Goal: Task Accomplishment & Management: Use online tool/utility

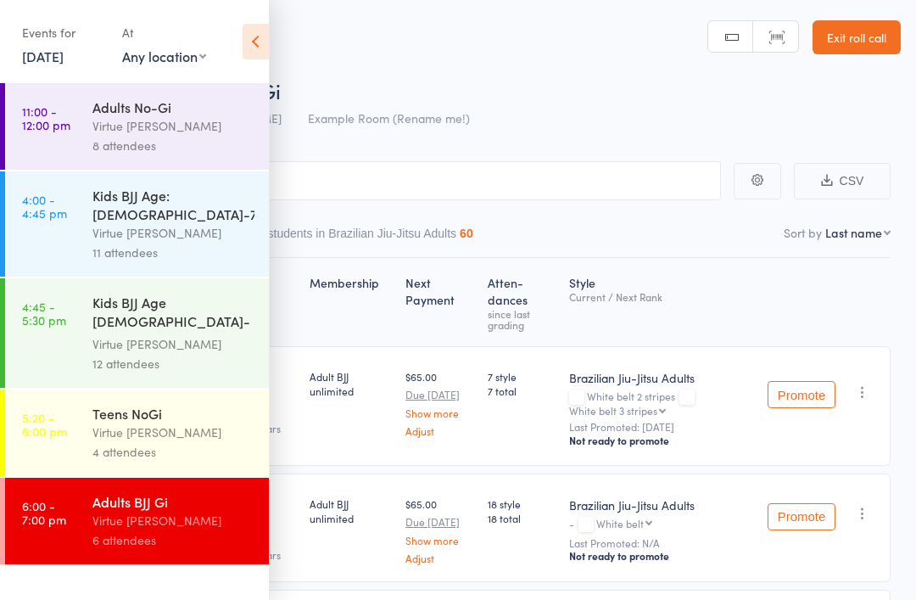
click at [64, 57] on link "13 Oct, 2025" at bounding box center [43, 56] width 42 height 19
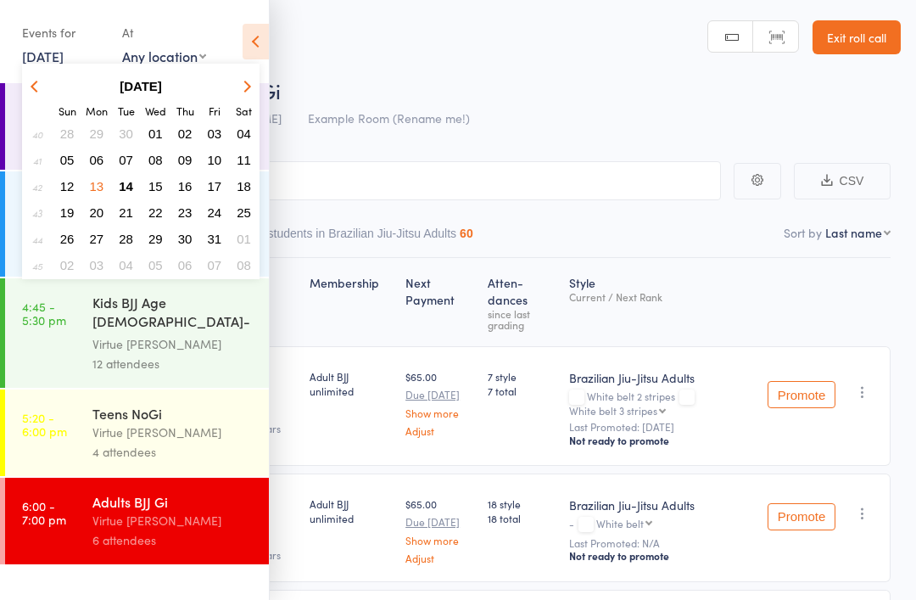
click at [121, 188] on span "14" at bounding box center [126, 186] width 14 height 14
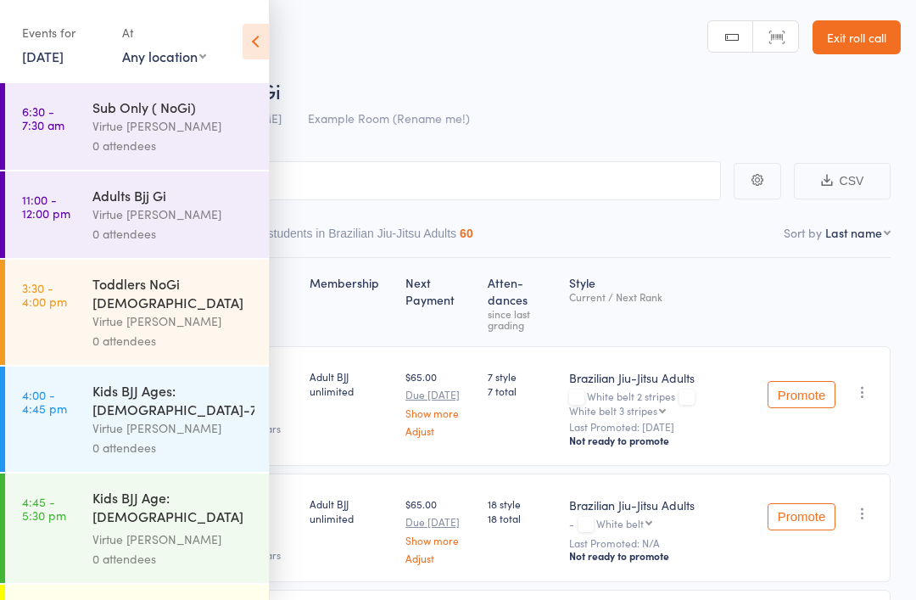
click at [150, 213] on div "Virtue [PERSON_NAME]" at bounding box center [173, 214] width 162 height 20
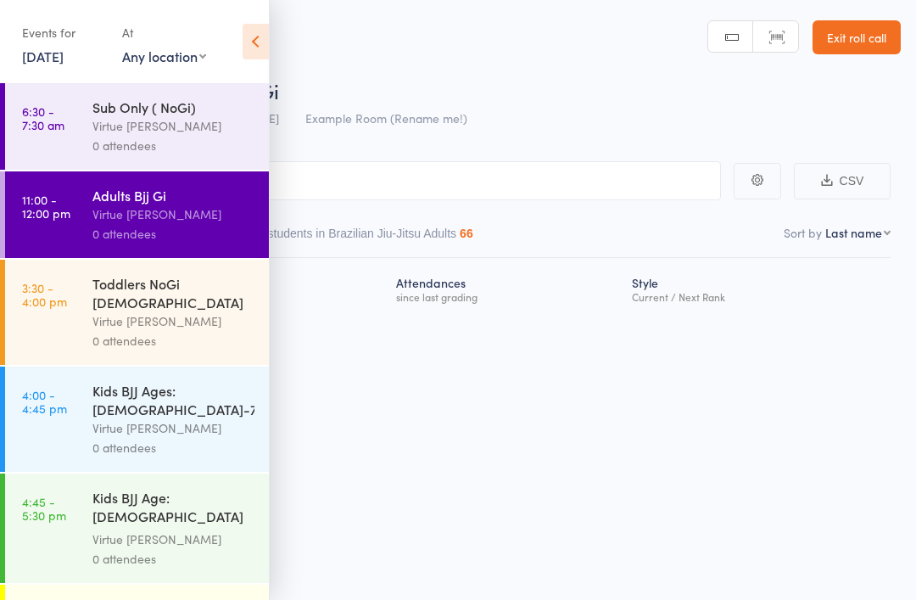
click at [249, 48] on icon at bounding box center [256, 42] width 26 height 36
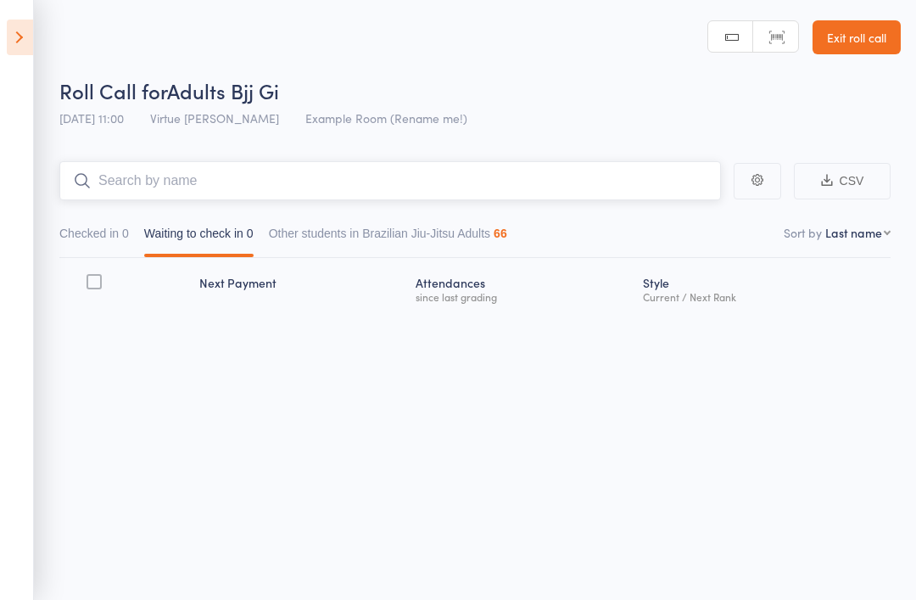
click at [342, 172] on input "search" at bounding box center [390, 180] width 662 height 39
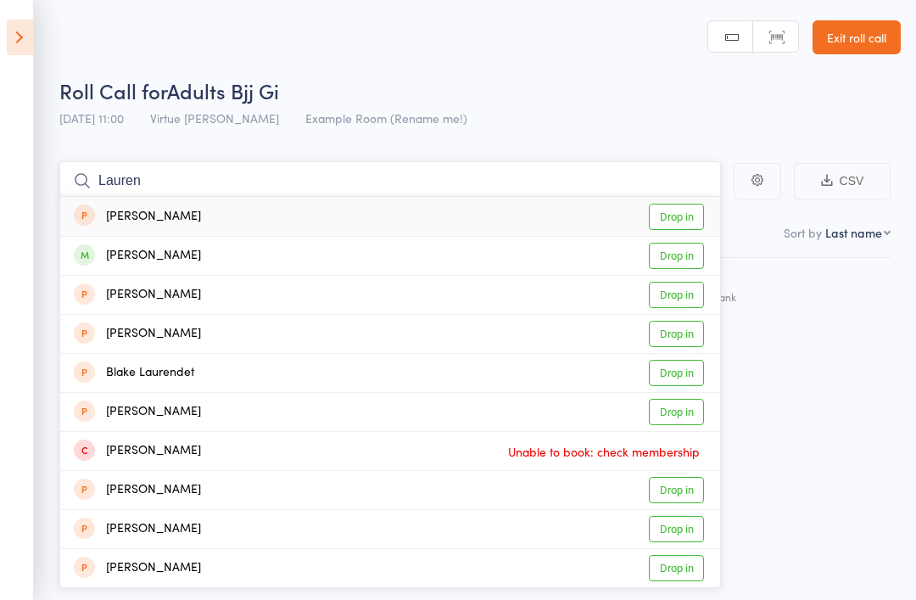
type input "Lauren"
click at [680, 261] on link "Drop in" at bounding box center [676, 256] width 55 height 26
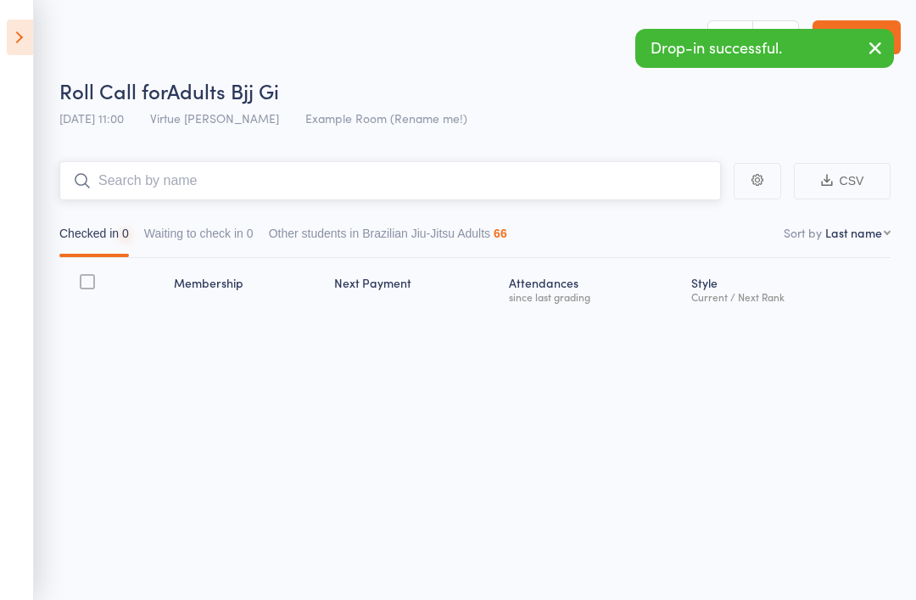
click at [508, 193] on input "search" at bounding box center [390, 180] width 662 height 39
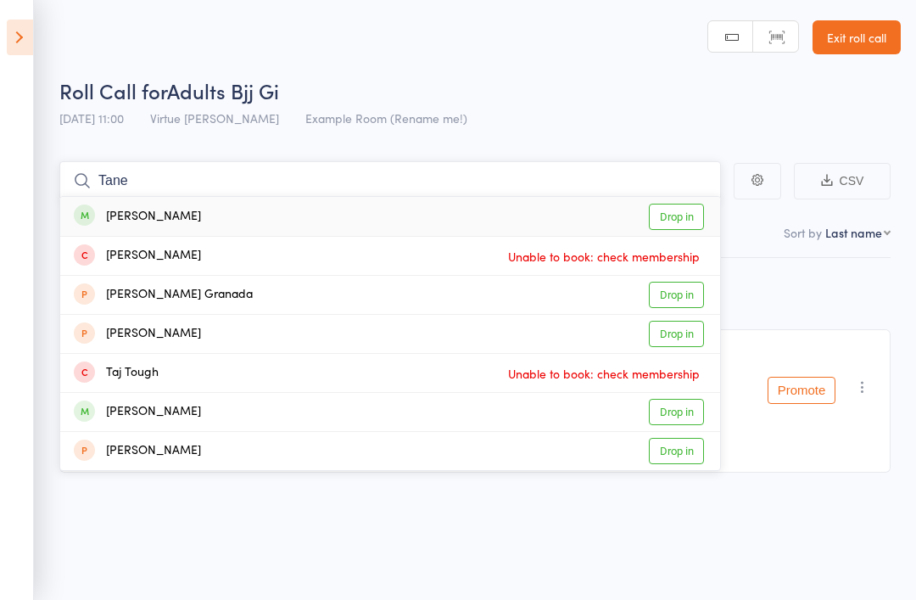
type input "Tane"
click at [684, 215] on link "Drop in" at bounding box center [676, 217] width 55 height 26
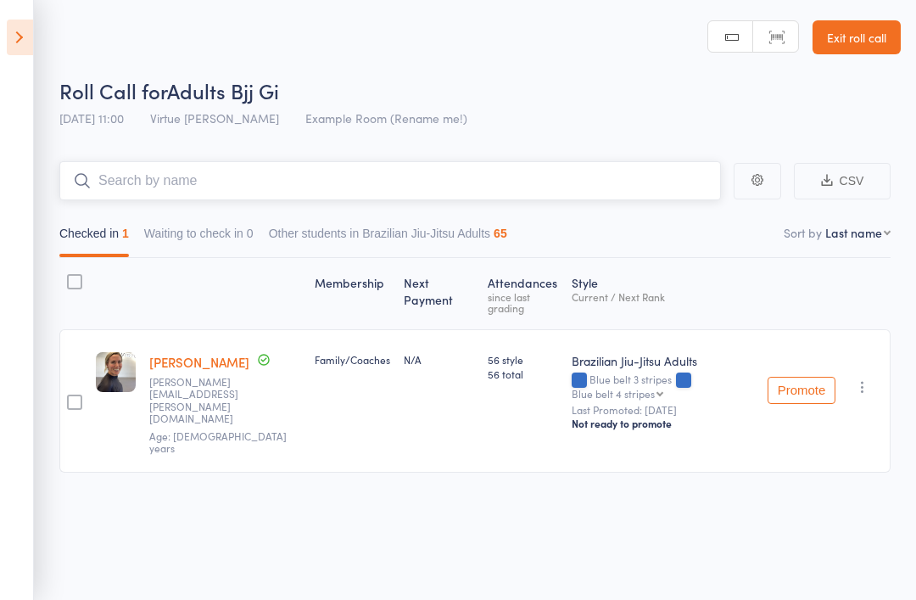
click at [558, 174] on input "search" at bounding box center [390, 180] width 662 height 39
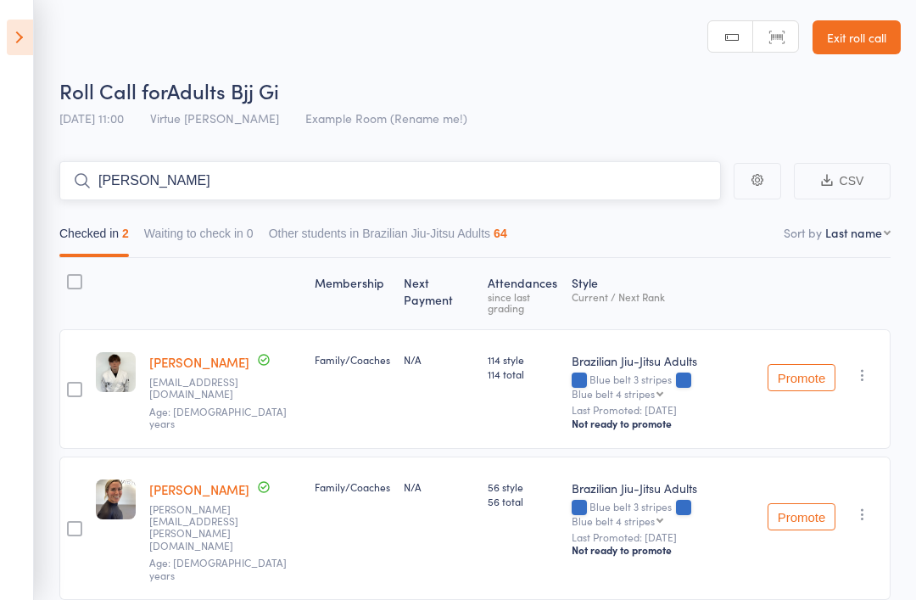
click at [643, 197] on input "Alex" at bounding box center [390, 180] width 662 height 39
click at [595, 184] on input "Alex" at bounding box center [390, 180] width 662 height 39
click at [590, 181] on input "Alex" at bounding box center [390, 180] width 662 height 39
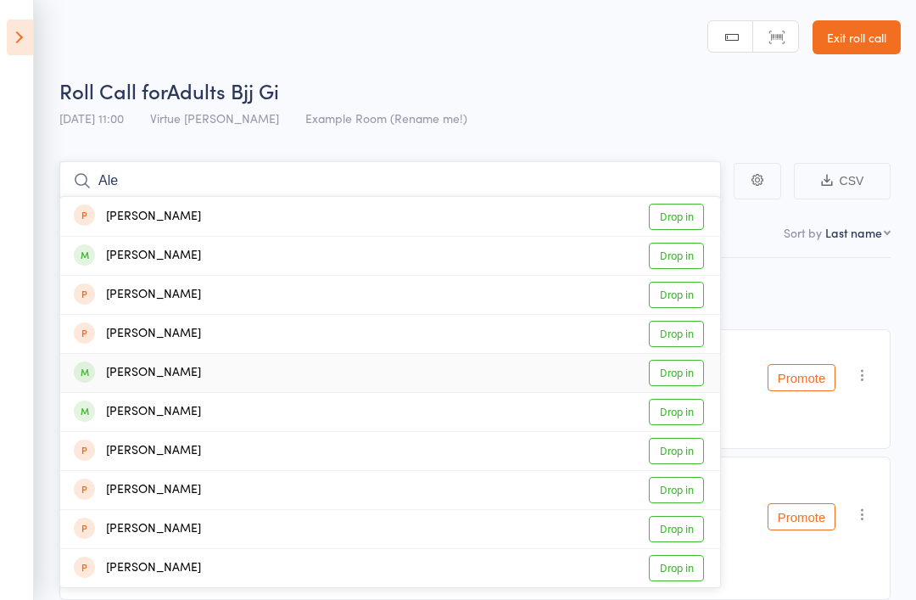
type input "Ale"
click at [682, 377] on link "Drop in" at bounding box center [676, 373] width 55 height 26
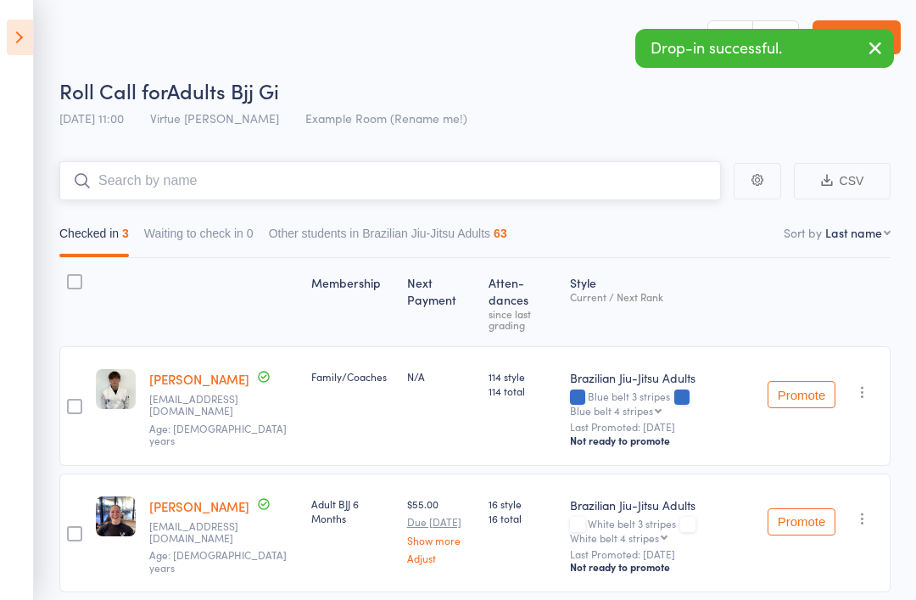
click at [411, 185] on input "search" at bounding box center [390, 180] width 662 height 39
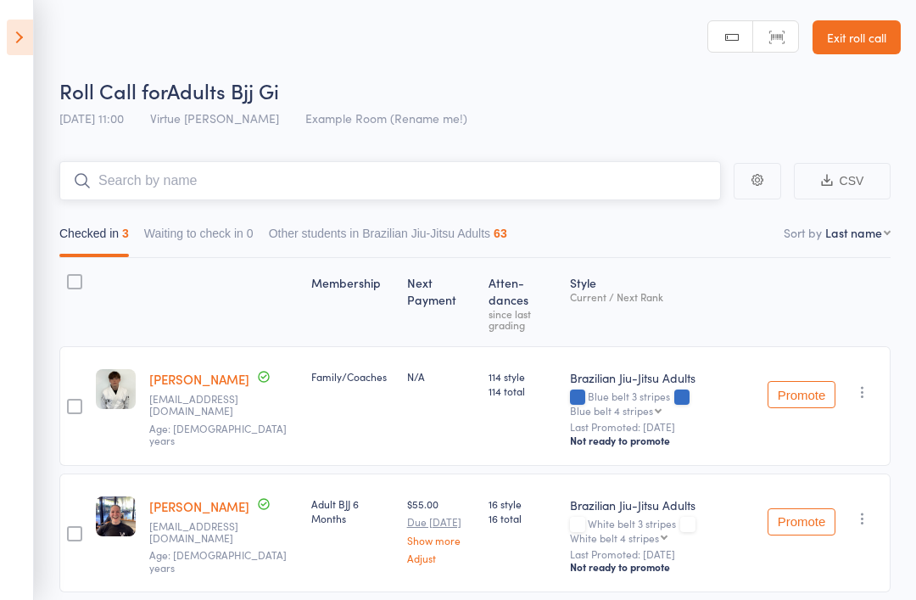
click at [419, 187] on input "search" at bounding box center [390, 180] width 662 height 39
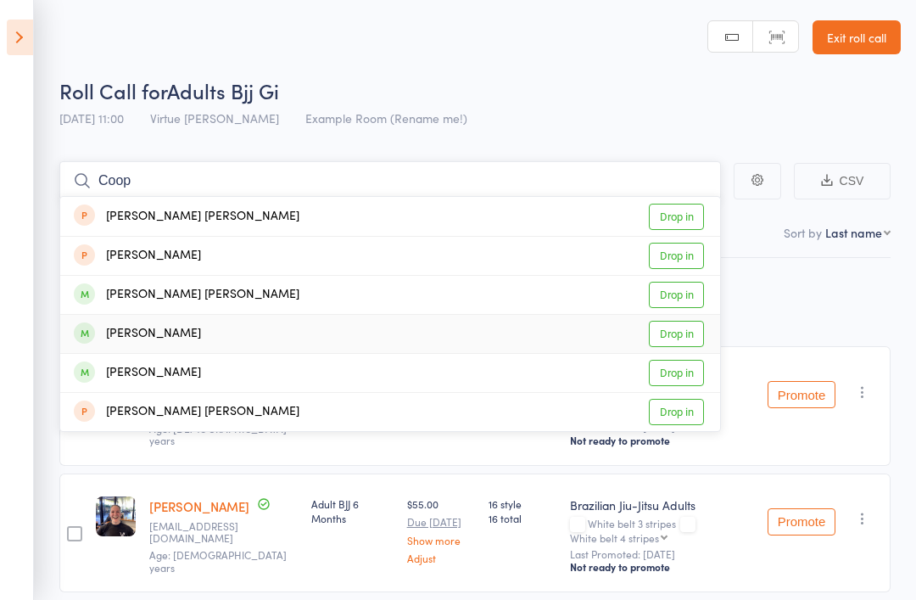
type input "Coop"
click at [682, 324] on link "Drop in" at bounding box center [676, 334] width 55 height 26
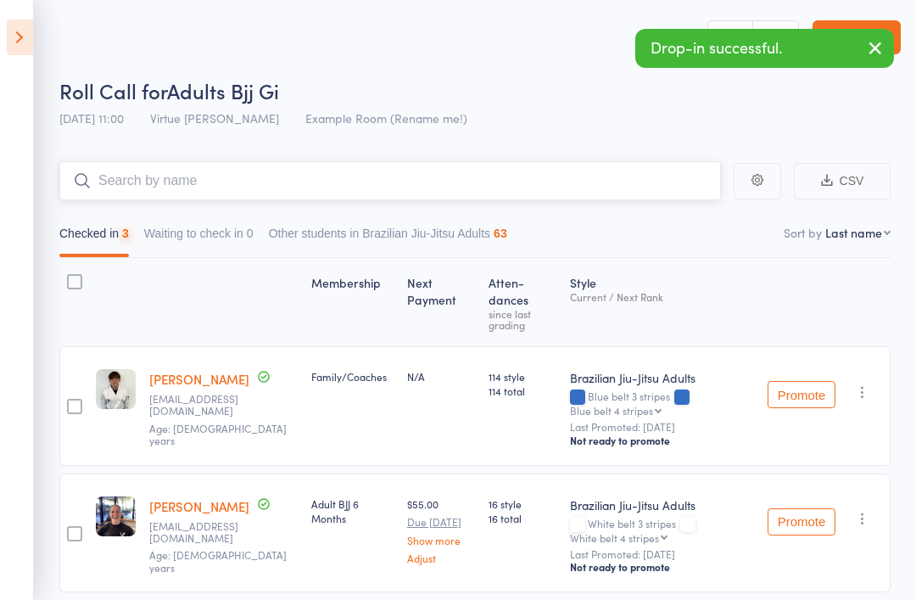
click at [576, 182] on input "search" at bounding box center [390, 180] width 662 height 39
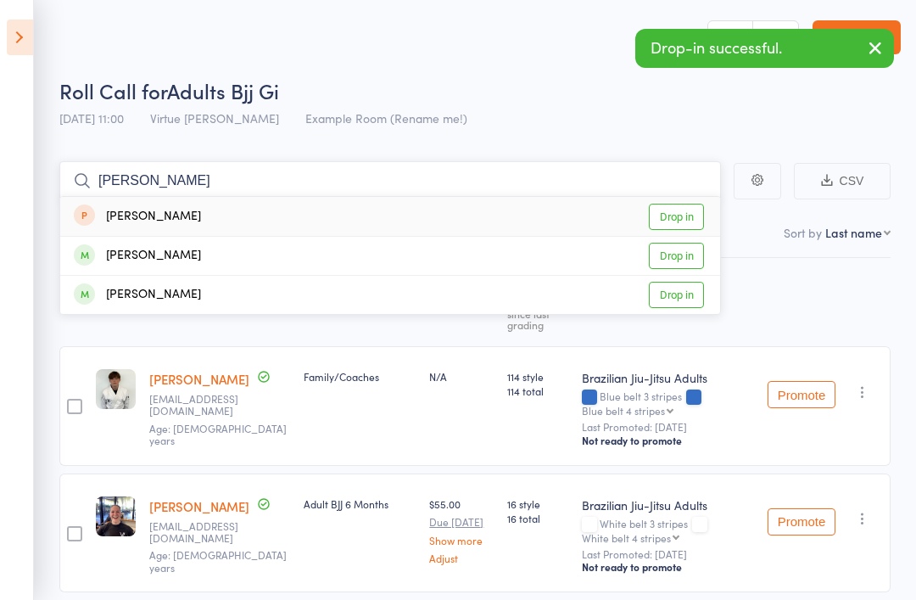
type input "Pedro"
click at [689, 255] on link "Drop in" at bounding box center [676, 256] width 55 height 26
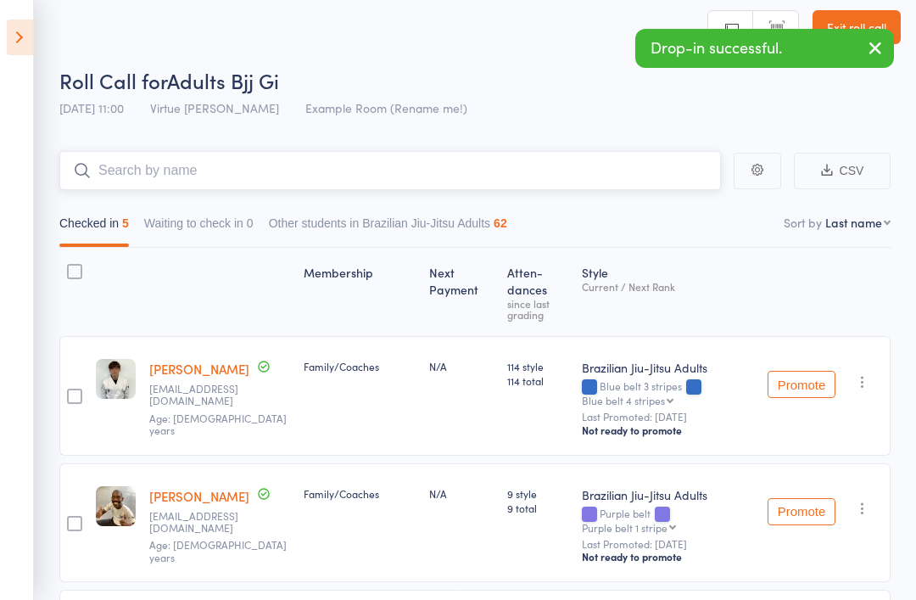
scroll to position [70, 0]
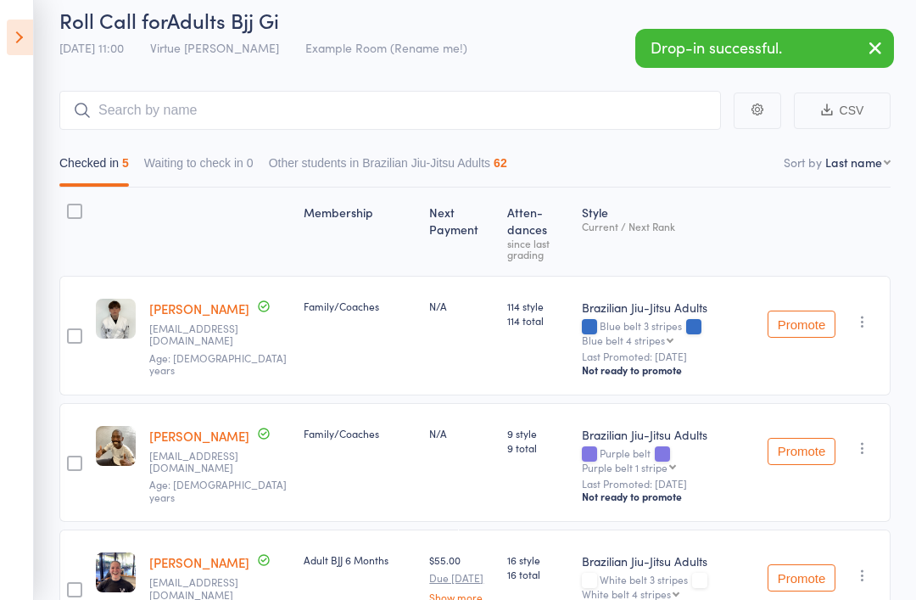
click at [864, 443] on icon "button" at bounding box center [862, 447] width 17 height 17
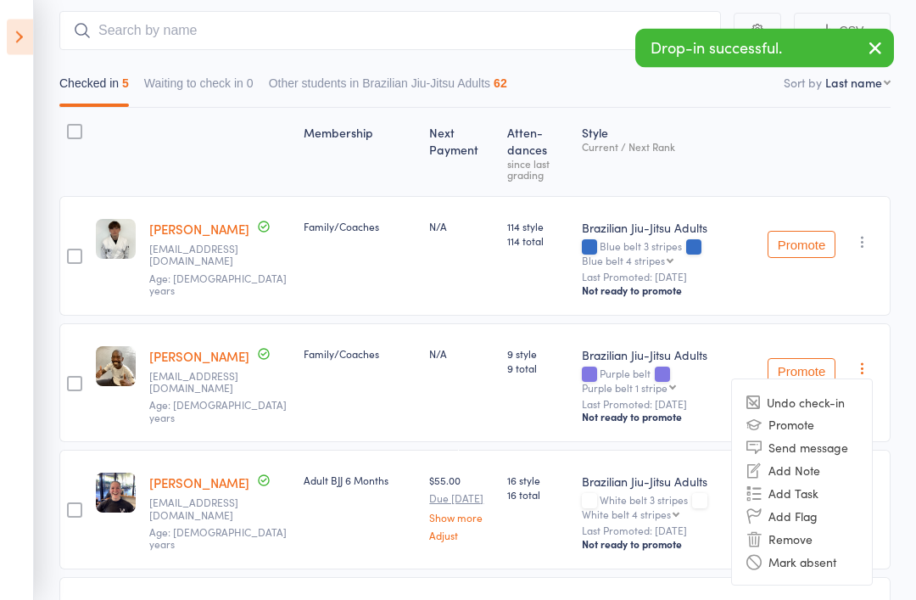
scroll to position [150, 0]
click at [808, 541] on li "Remove" at bounding box center [802, 538] width 140 height 23
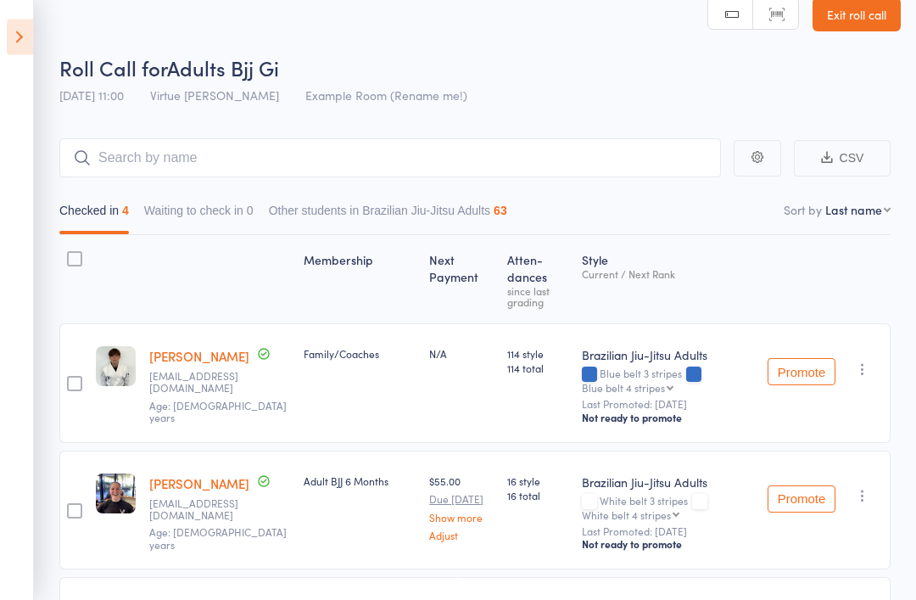
scroll to position [20, 0]
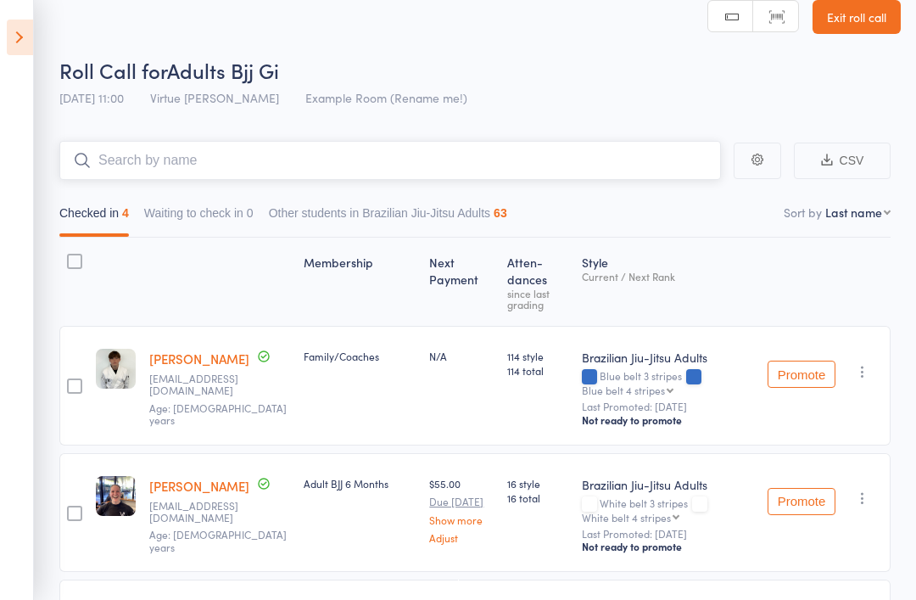
click at [394, 172] on input "search" at bounding box center [390, 160] width 662 height 39
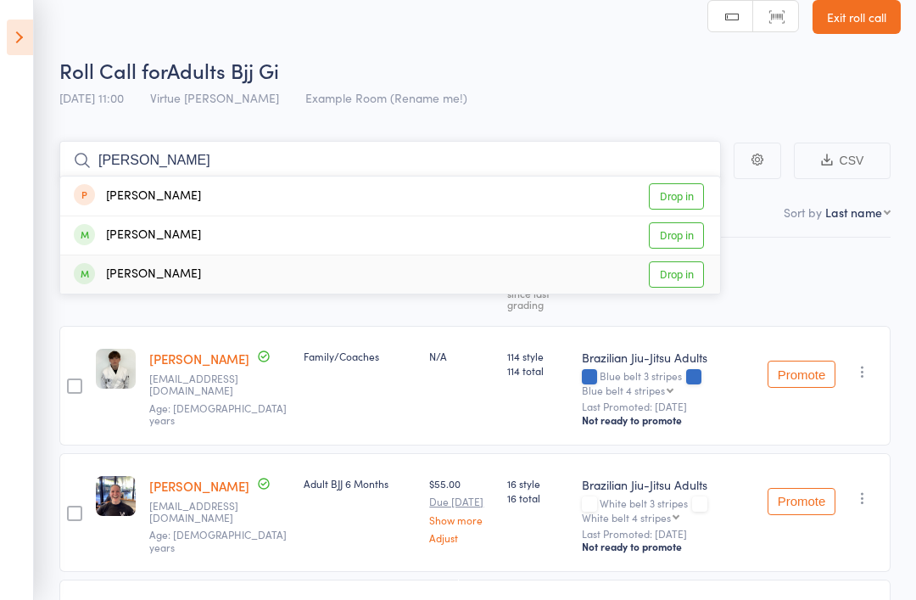
type input "Pedro"
click at [692, 286] on link "Drop in" at bounding box center [676, 274] width 55 height 26
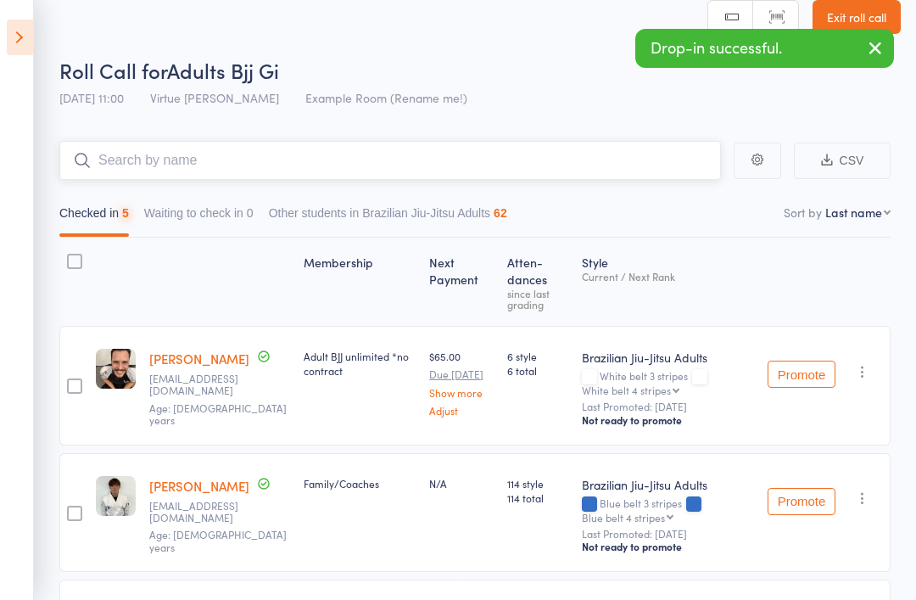
click at [584, 174] on input "search" at bounding box center [390, 160] width 662 height 39
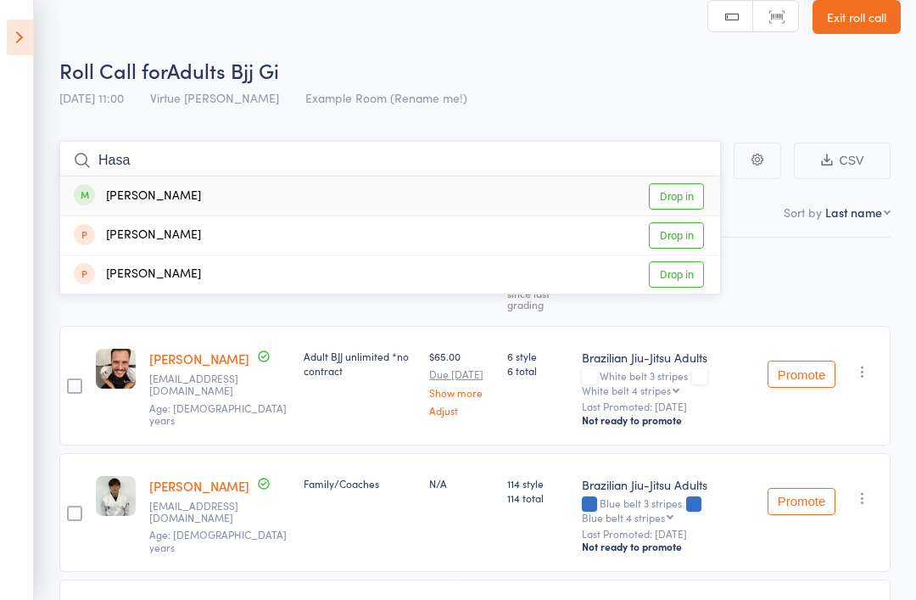
type input "Hasa"
click at [710, 190] on div "Hasan Cetin Drop in" at bounding box center [390, 195] width 660 height 39
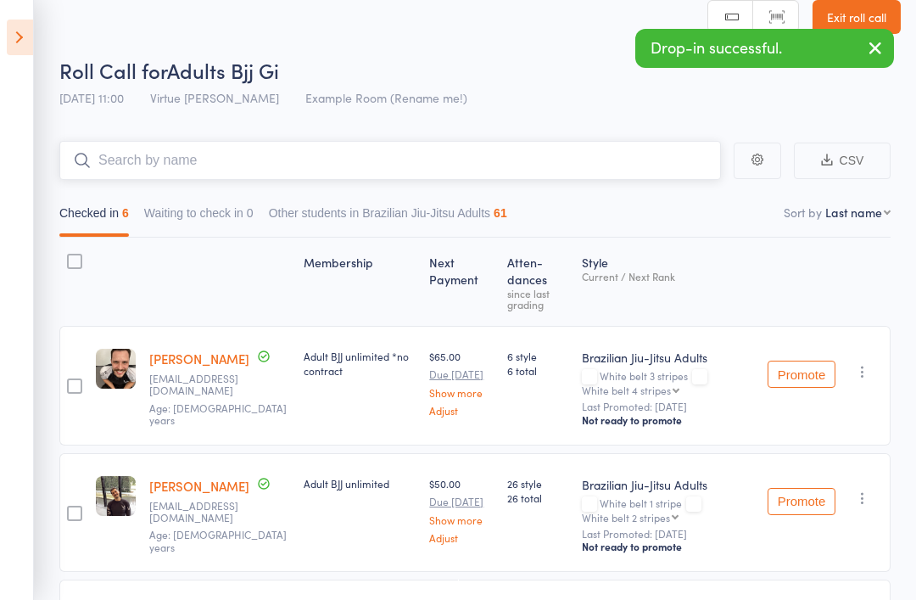
click at [492, 168] on input "search" at bounding box center [390, 160] width 662 height 39
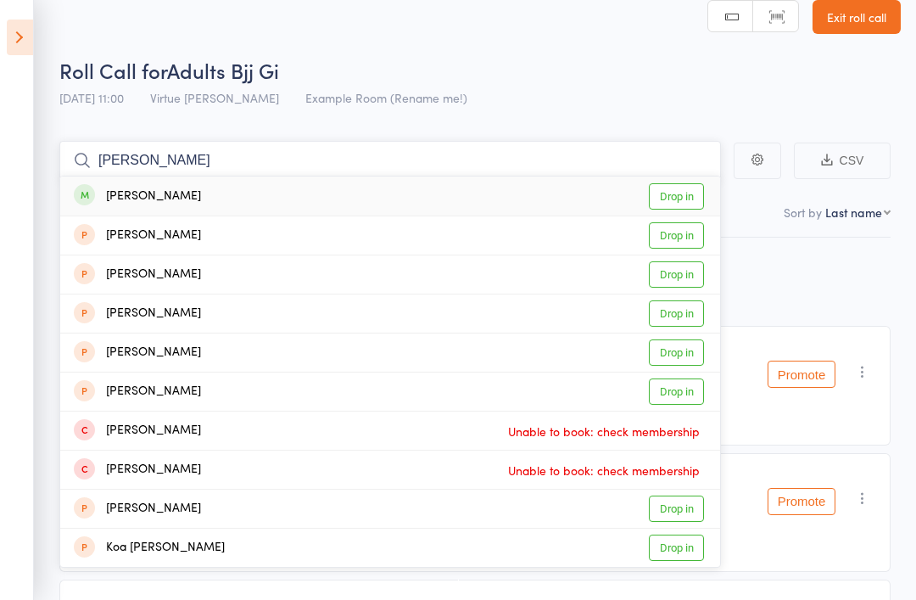
type input "Brent"
click at [696, 209] on link "Drop in" at bounding box center [676, 196] width 55 height 26
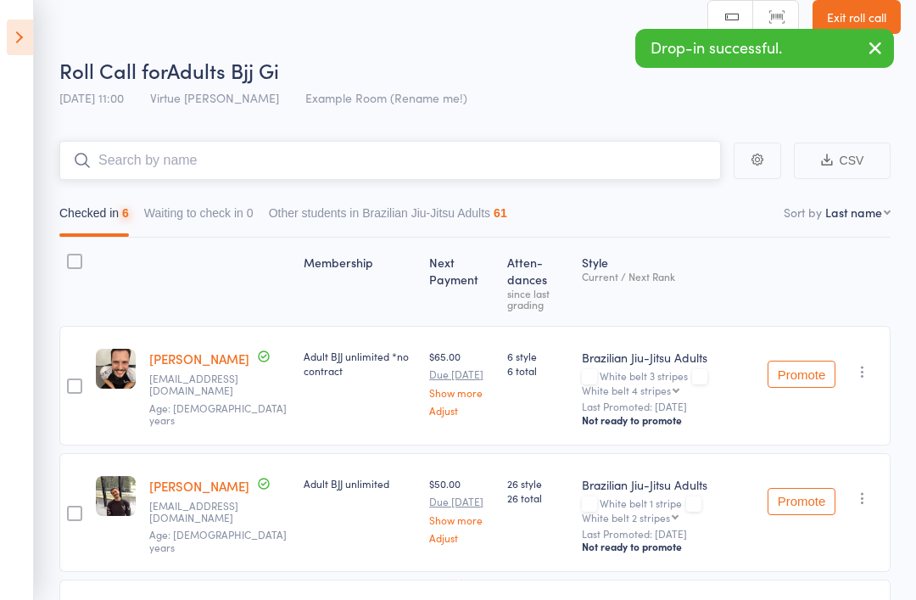
click at [612, 165] on input "search" at bounding box center [390, 160] width 662 height 39
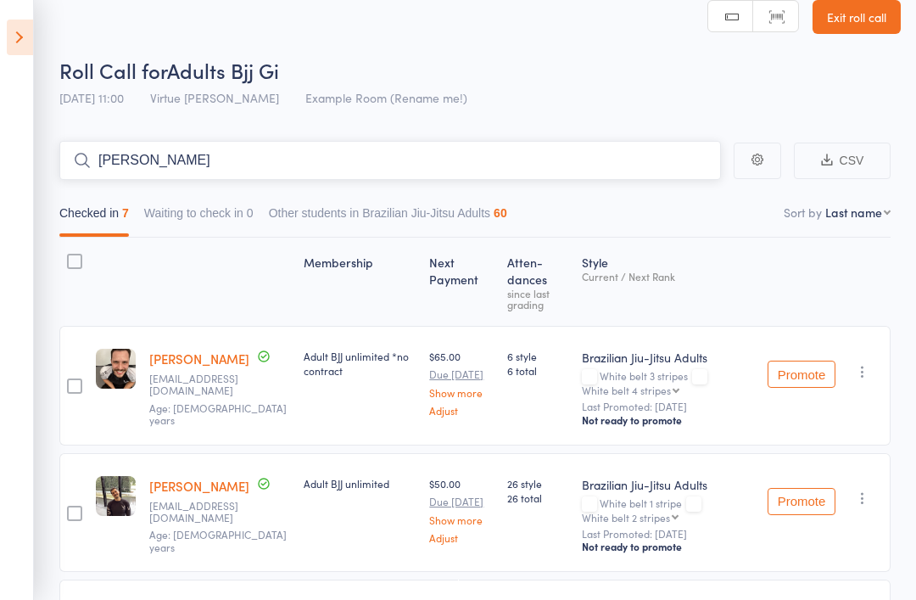
click at [425, 176] on input "Mathew" at bounding box center [390, 160] width 662 height 39
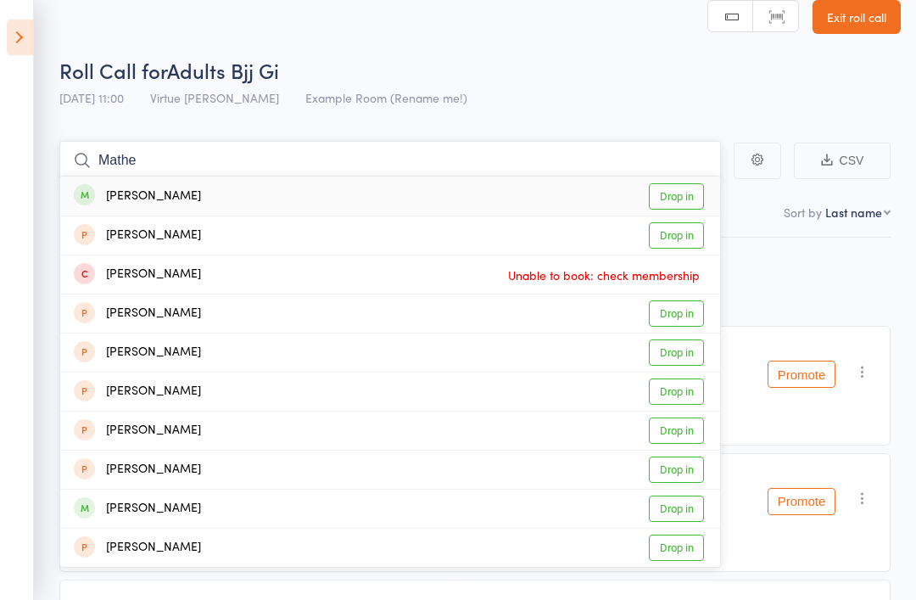
type input "Mathe"
click at [679, 515] on link "Drop in" at bounding box center [676, 508] width 55 height 26
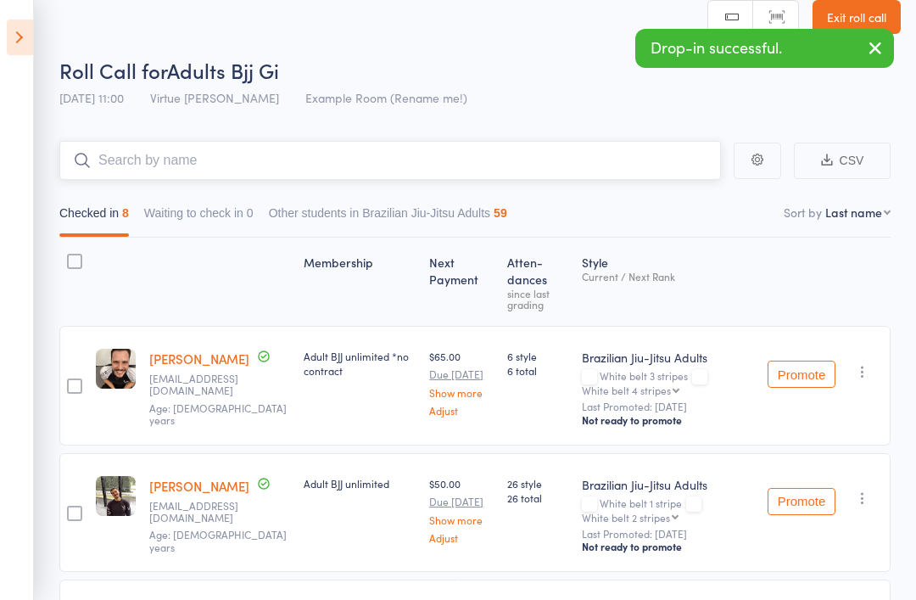
click at [559, 172] on input "search" at bounding box center [390, 160] width 662 height 39
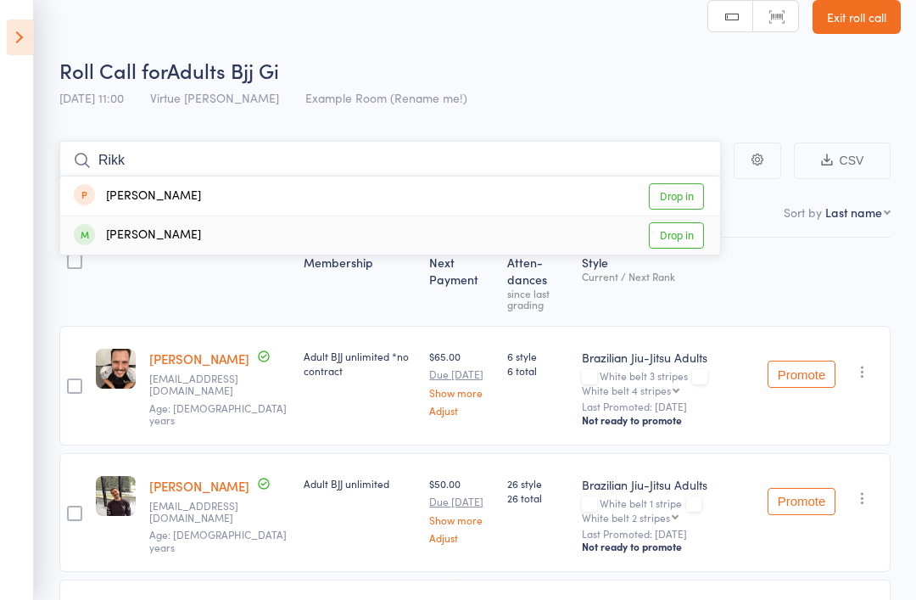
type input "Rikk"
click at [681, 242] on link "Drop in" at bounding box center [676, 235] width 55 height 26
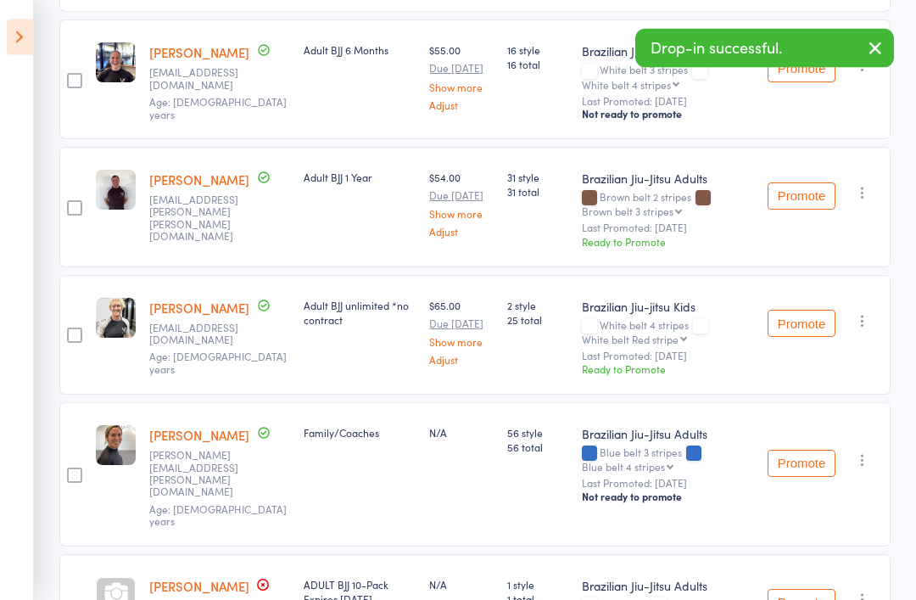
scroll to position [892, 0]
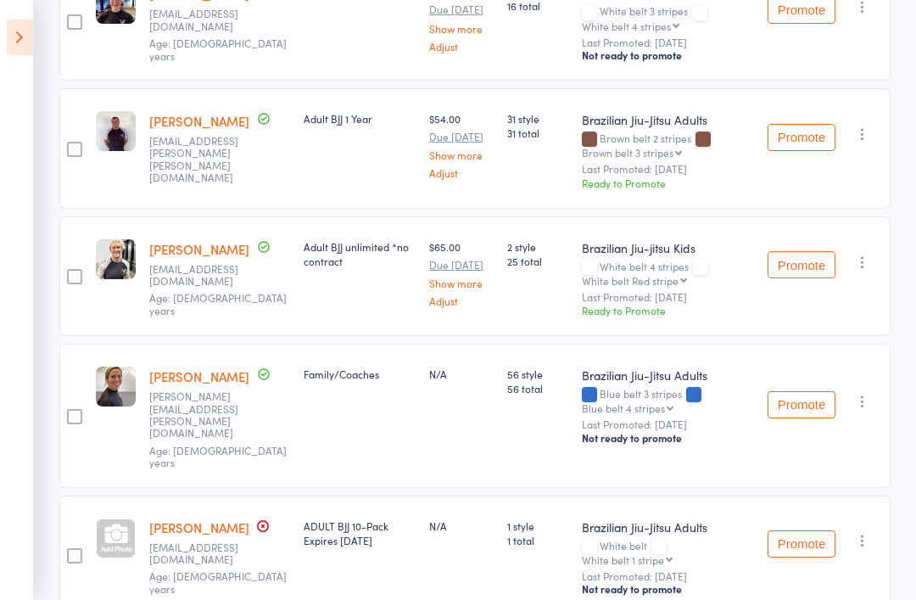
click at [183, 518] on link "[PERSON_NAME]" at bounding box center [199, 527] width 100 height 18
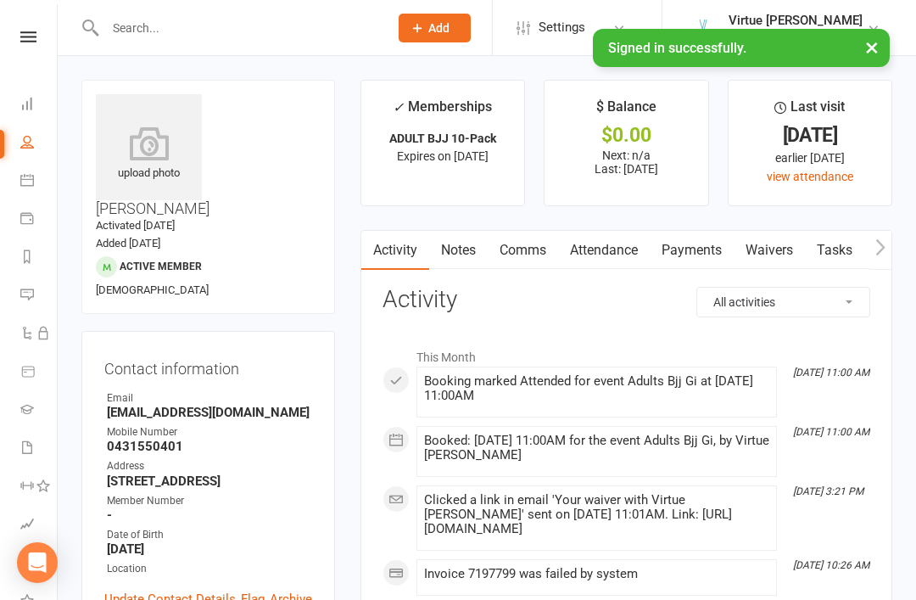
click at [690, 260] on link "Payments" at bounding box center [692, 250] width 84 height 39
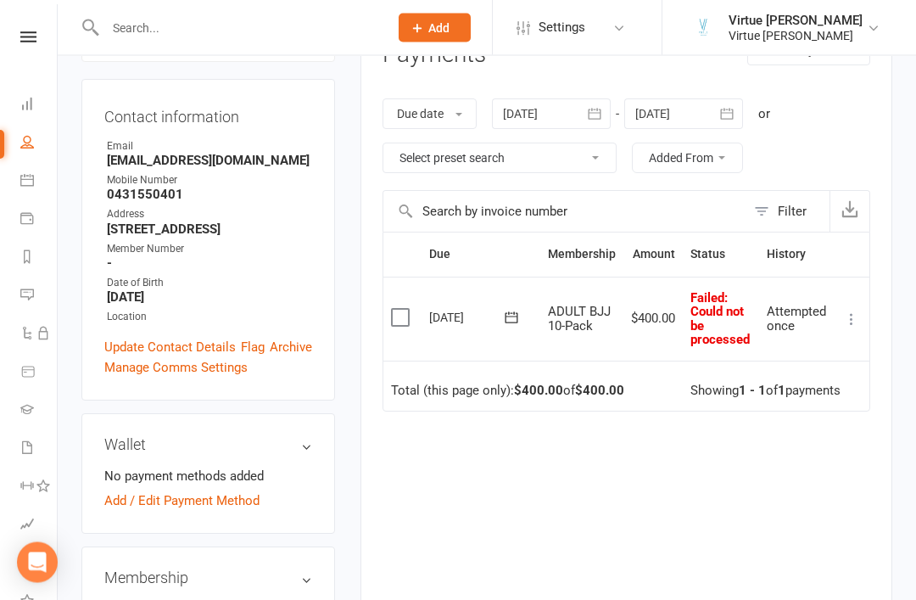
scroll to position [252, 0]
click at [857, 311] on icon at bounding box center [851, 318] width 17 height 17
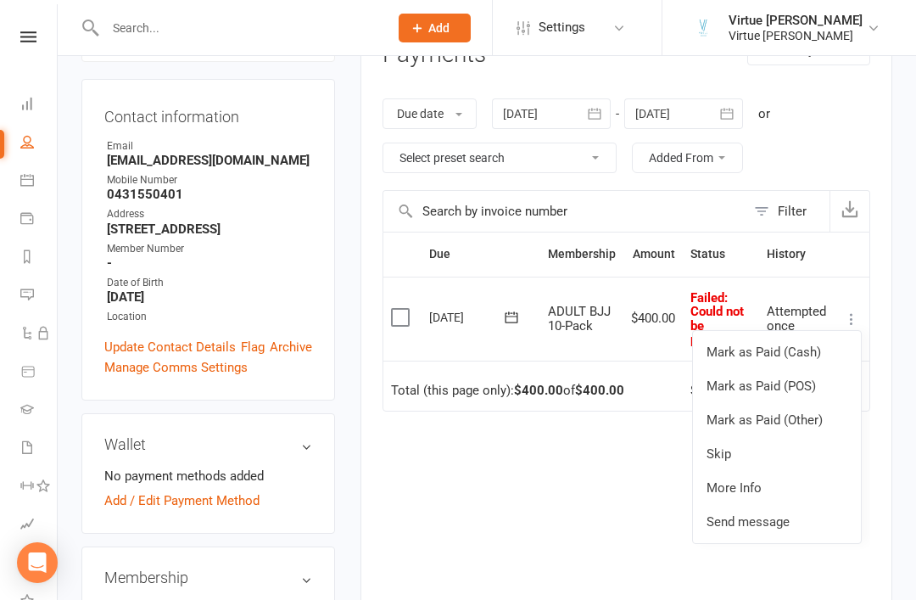
click at [813, 347] on link "Mark as Paid (Cash)" at bounding box center [777, 352] width 168 height 34
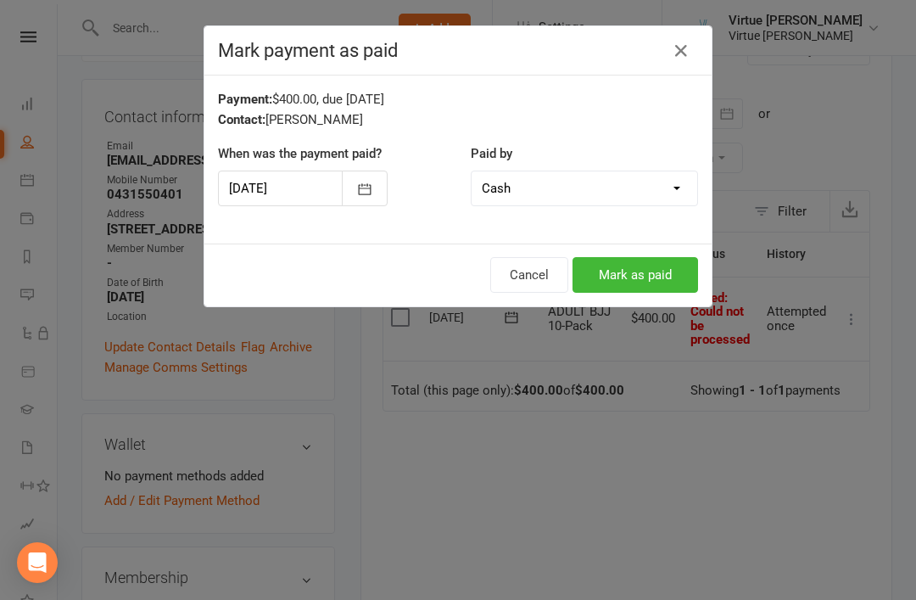
click at [681, 272] on button "Mark as paid" at bounding box center [636, 275] width 126 height 36
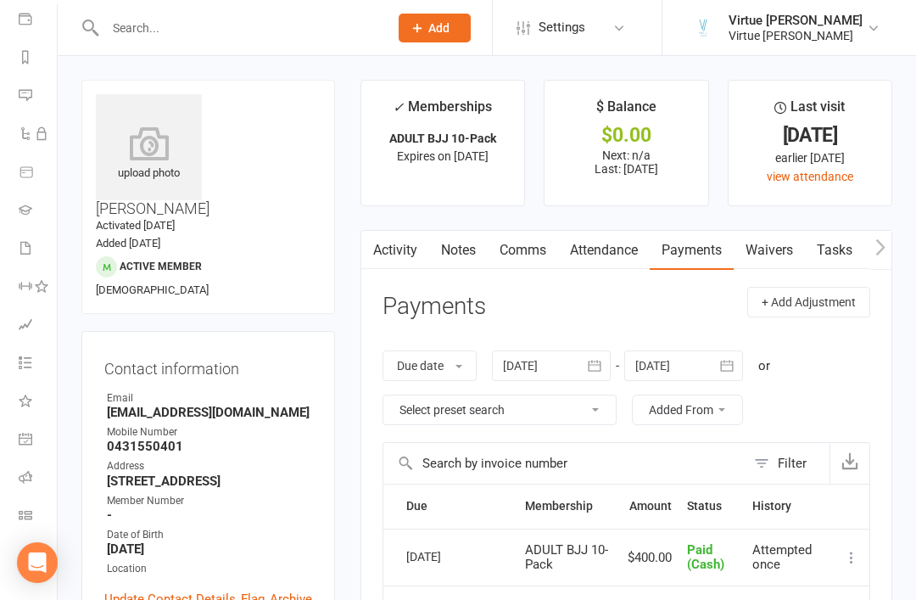
scroll to position [199, 2]
click at [28, 470] on icon at bounding box center [26, 477] width 14 height 14
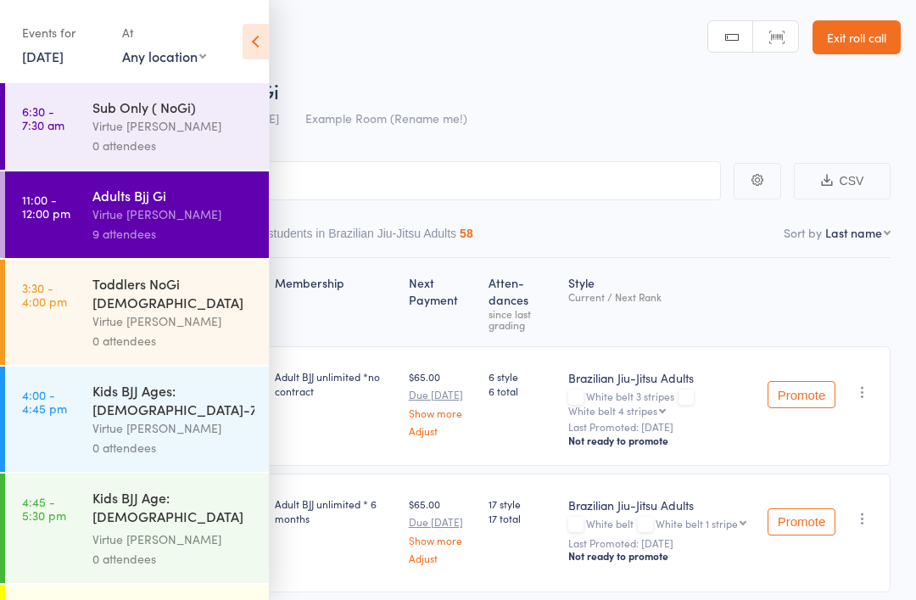
click at [253, 40] on icon at bounding box center [256, 42] width 26 height 36
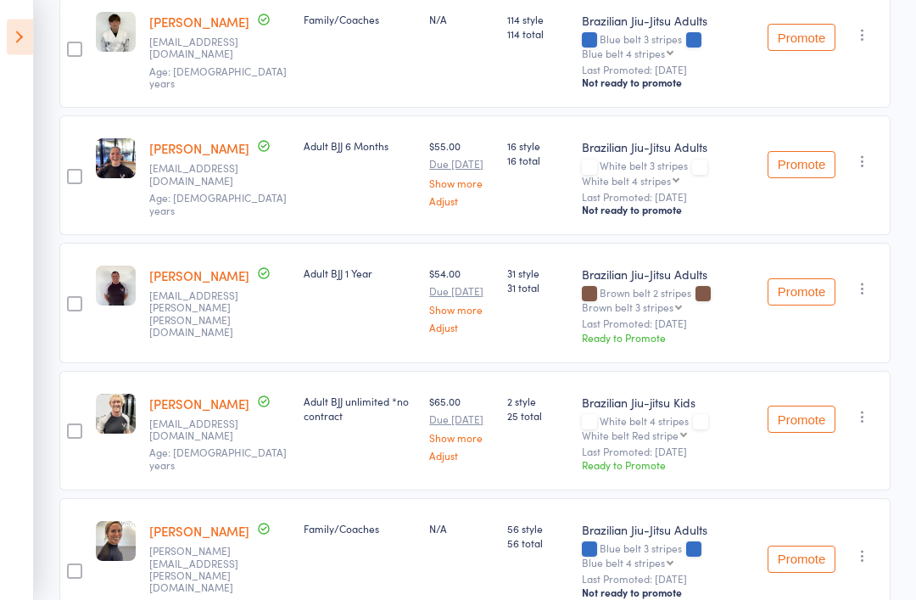
scroll to position [753, 0]
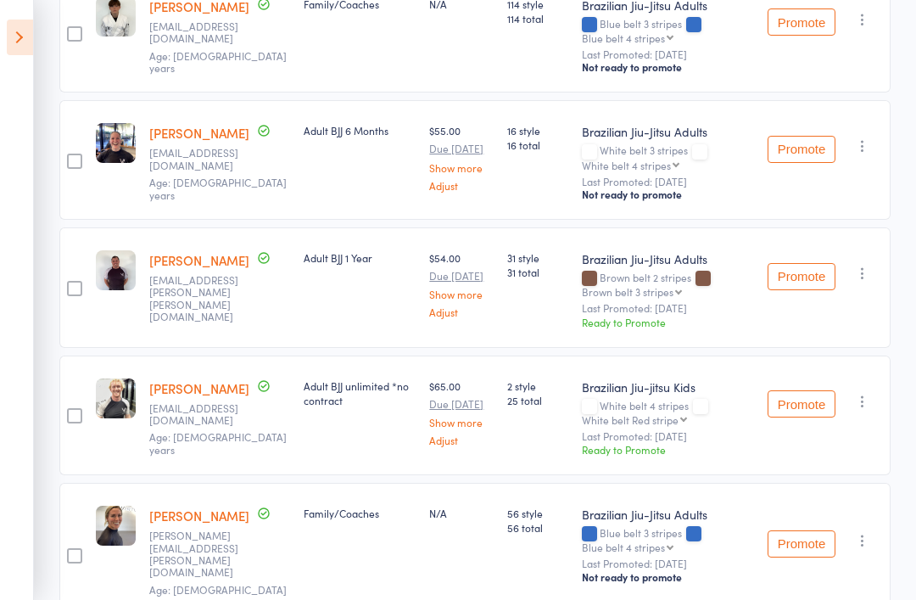
click at [862, 281] on icon "button" at bounding box center [862, 273] width 17 height 17
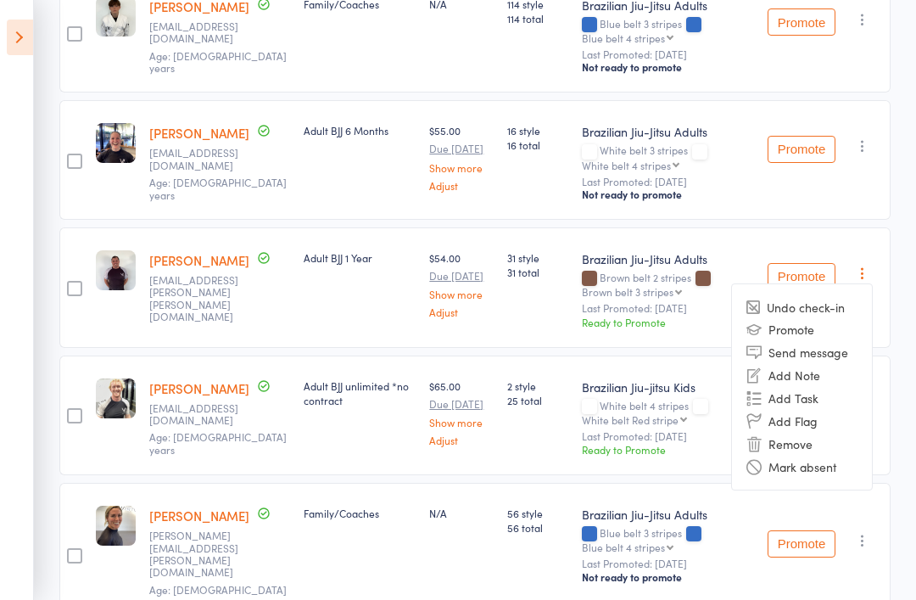
click at [825, 444] on li "Remove" at bounding box center [802, 443] width 140 height 23
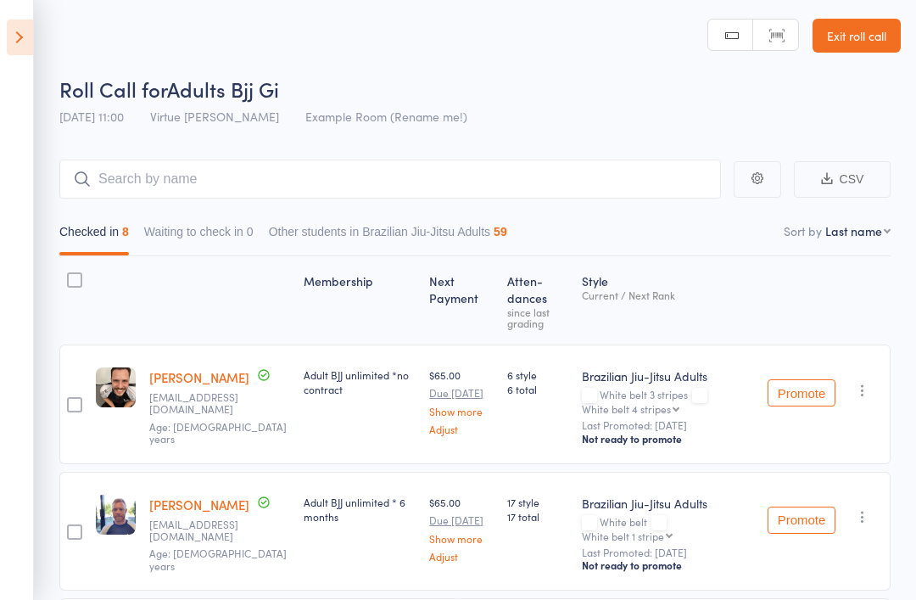
scroll to position [0, 0]
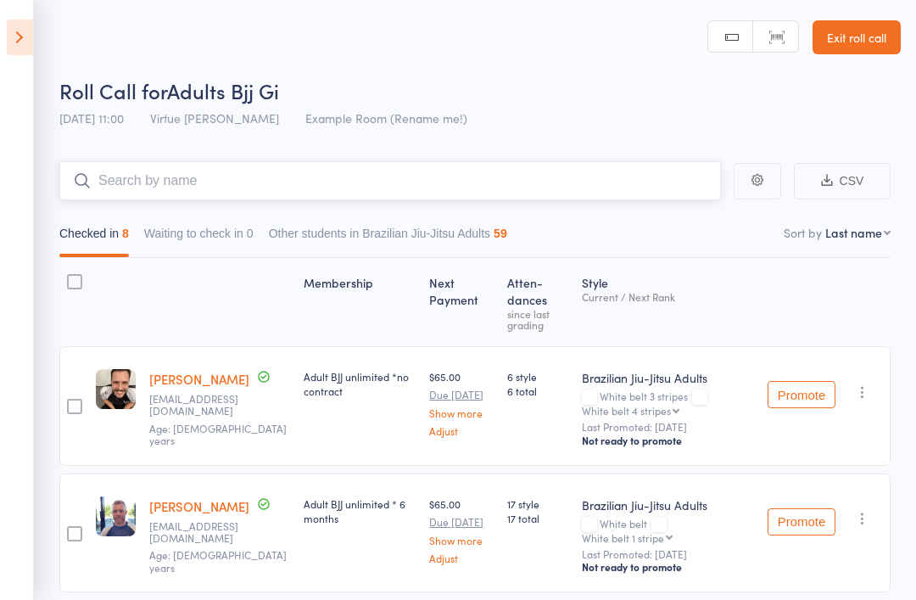
click at [135, 187] on input "search" at bounding box center [390, 180] width 662 height 39
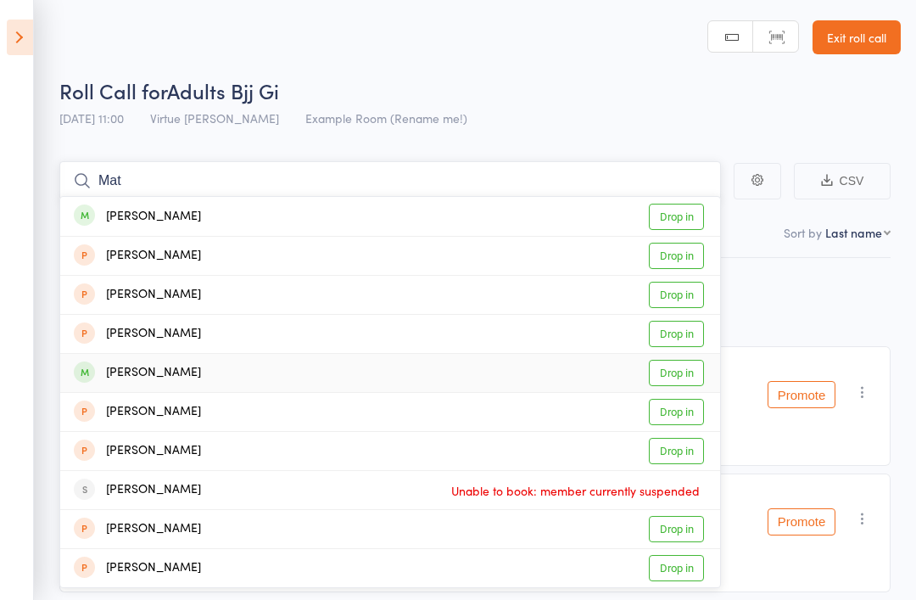
type input "Mat"
click at [676, 375] on link "Drop in" at bounding box center [676, 373] width 55 height 26
